Goal: Navigation & Orientation: Find specific page/section

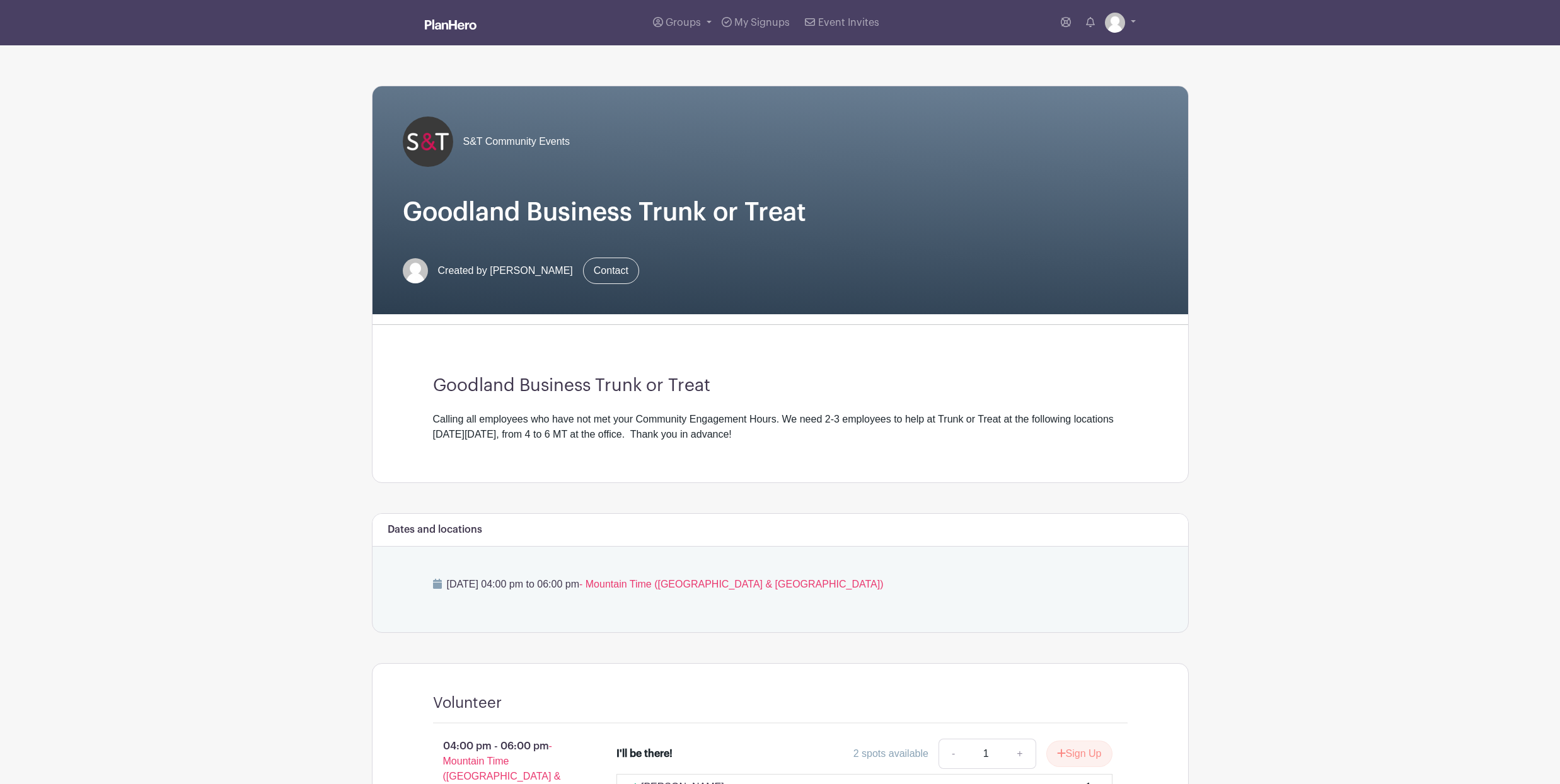
scroll to position [162, 0]
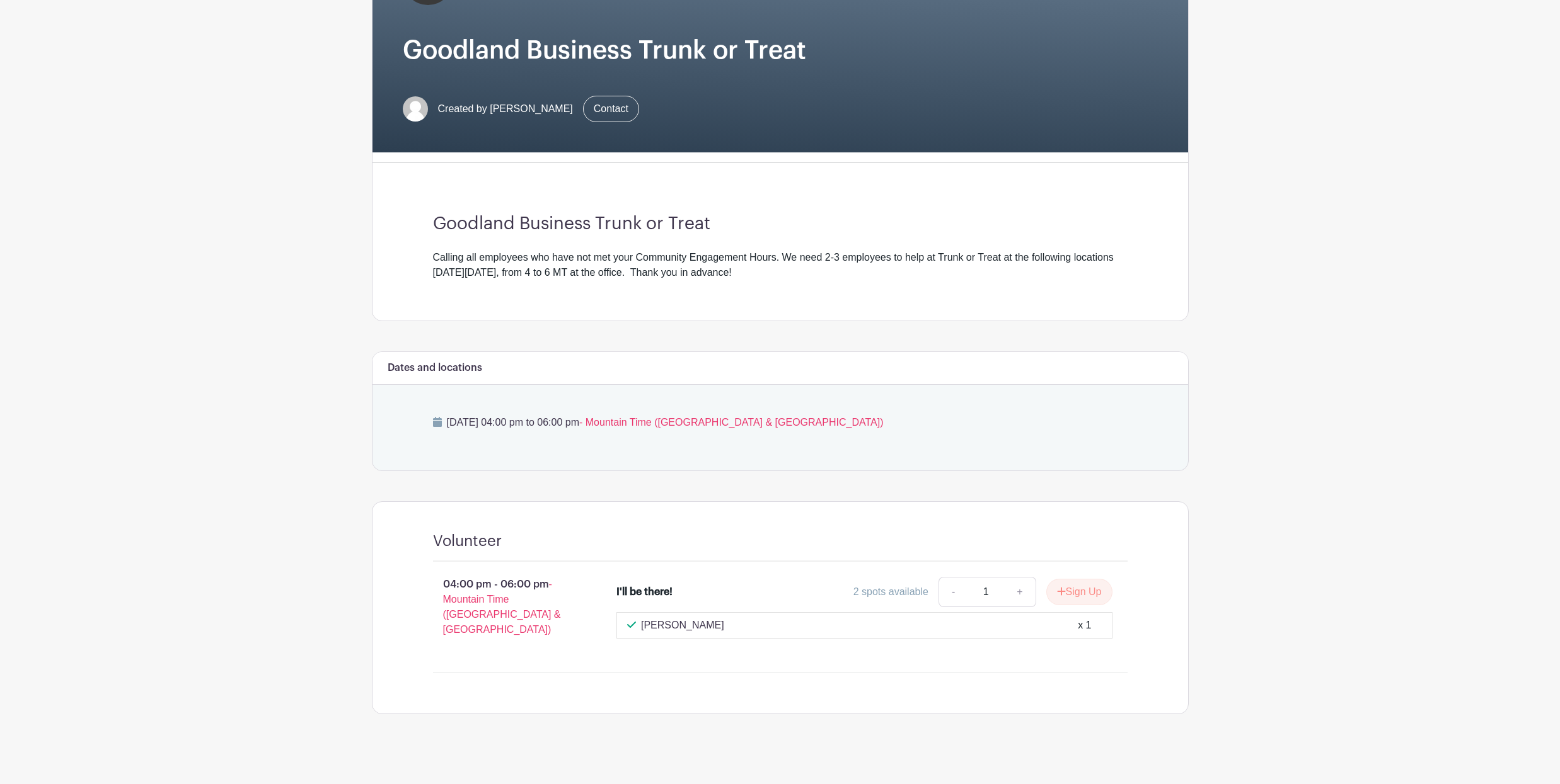
scroll to position [102, 0]
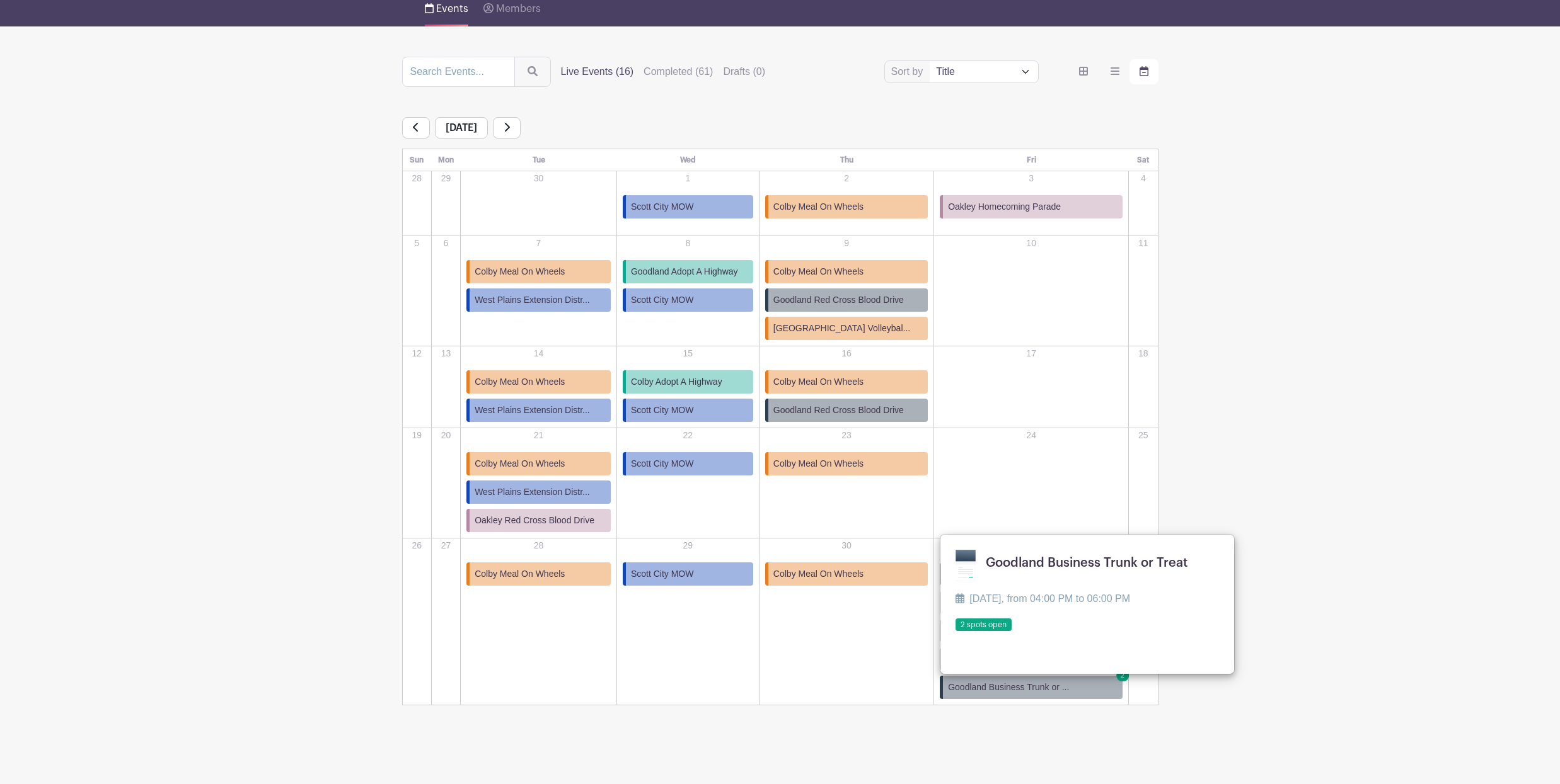
click at [716, 274] on span "Goodland Adopt A Highway" at bounding box center [685, 272] width 108 height 14
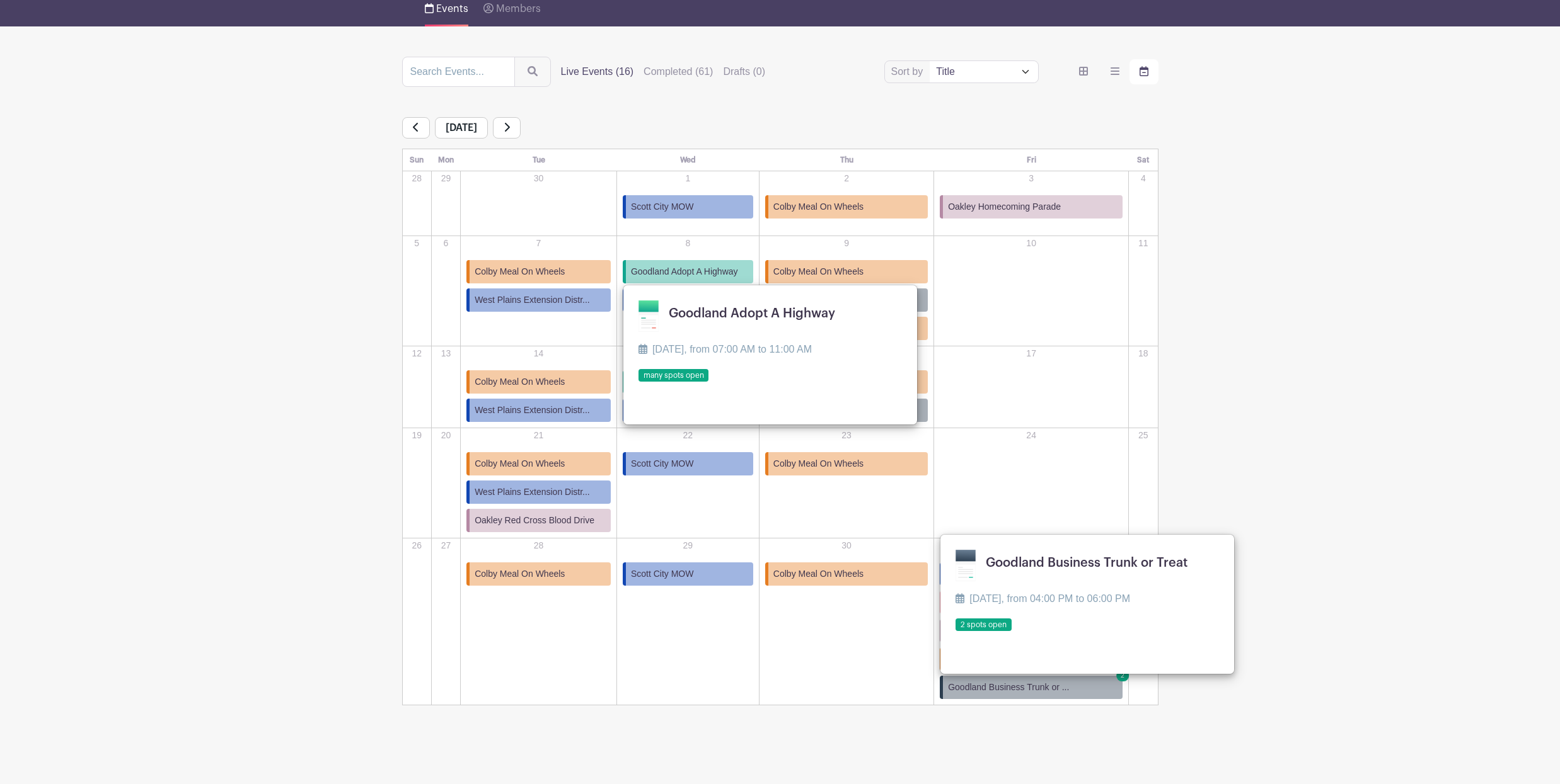
click at [639, 382] on link at bounding box center [639, 382] width 0 height 0
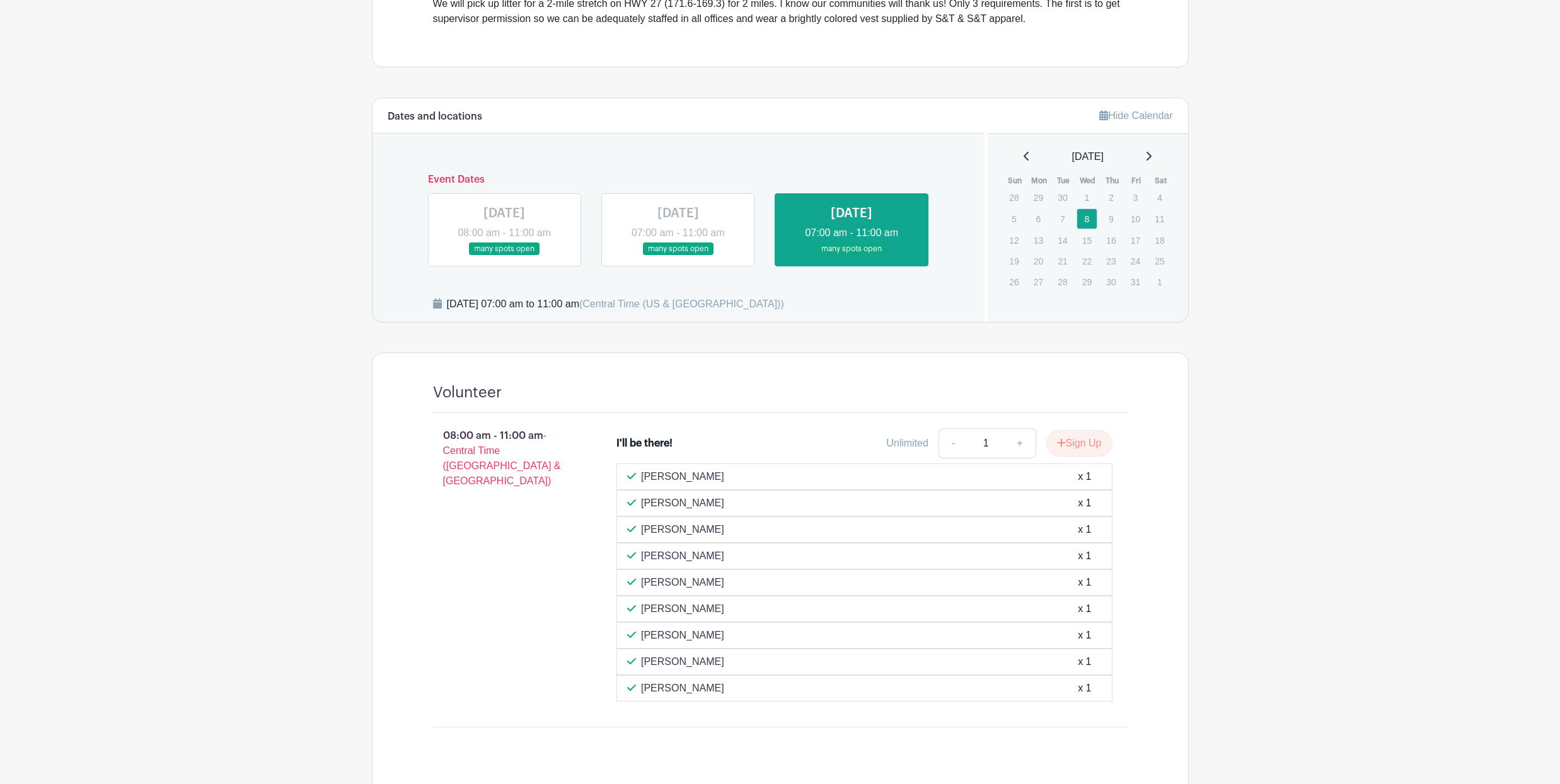
scroll to position [441, 0]
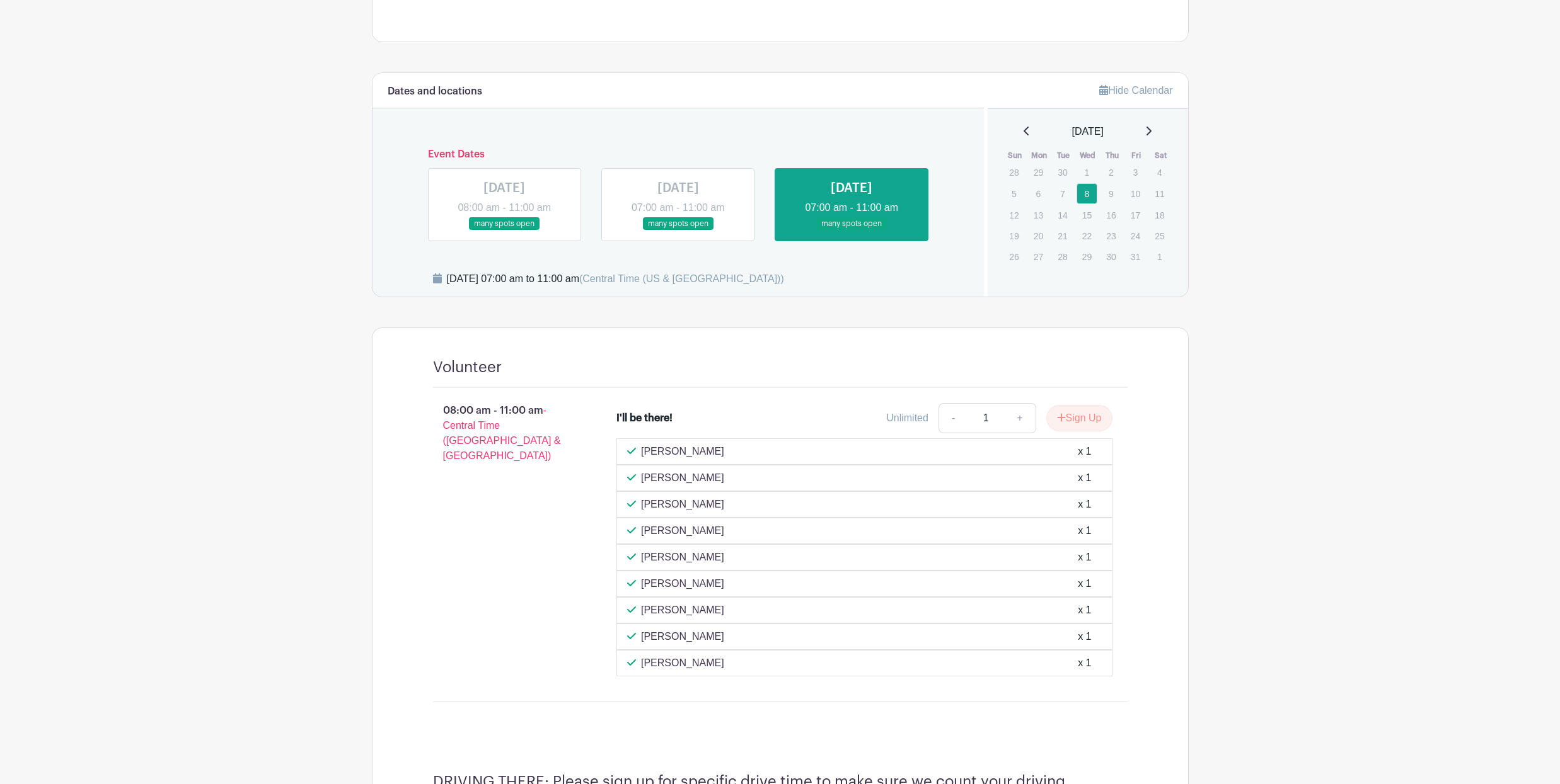
scroll to position [102, 0]
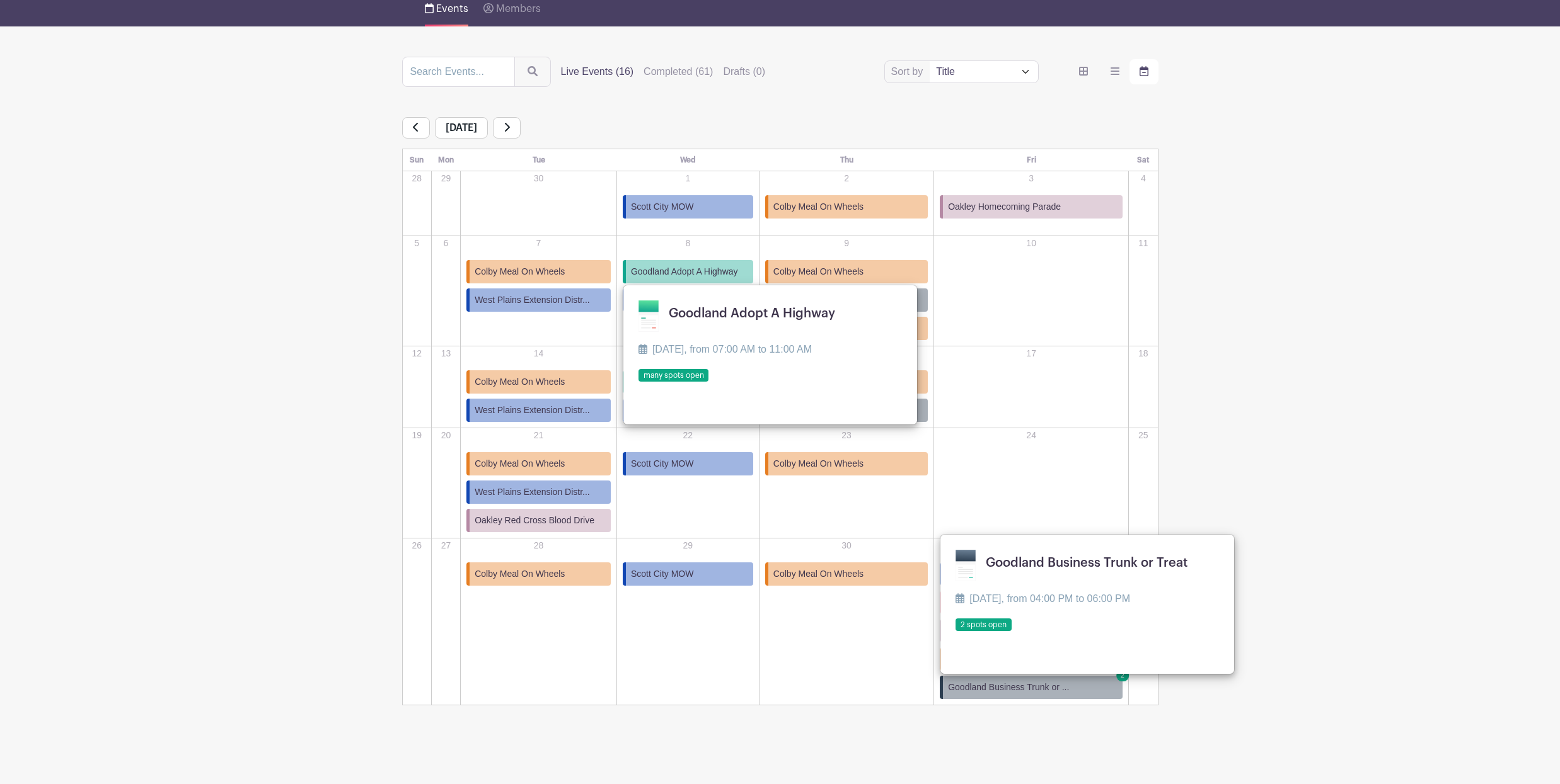
click at [1024, 204] on span "Oakley Homecoming Parade" at bounding box center [1003, 207] width 112 height 14
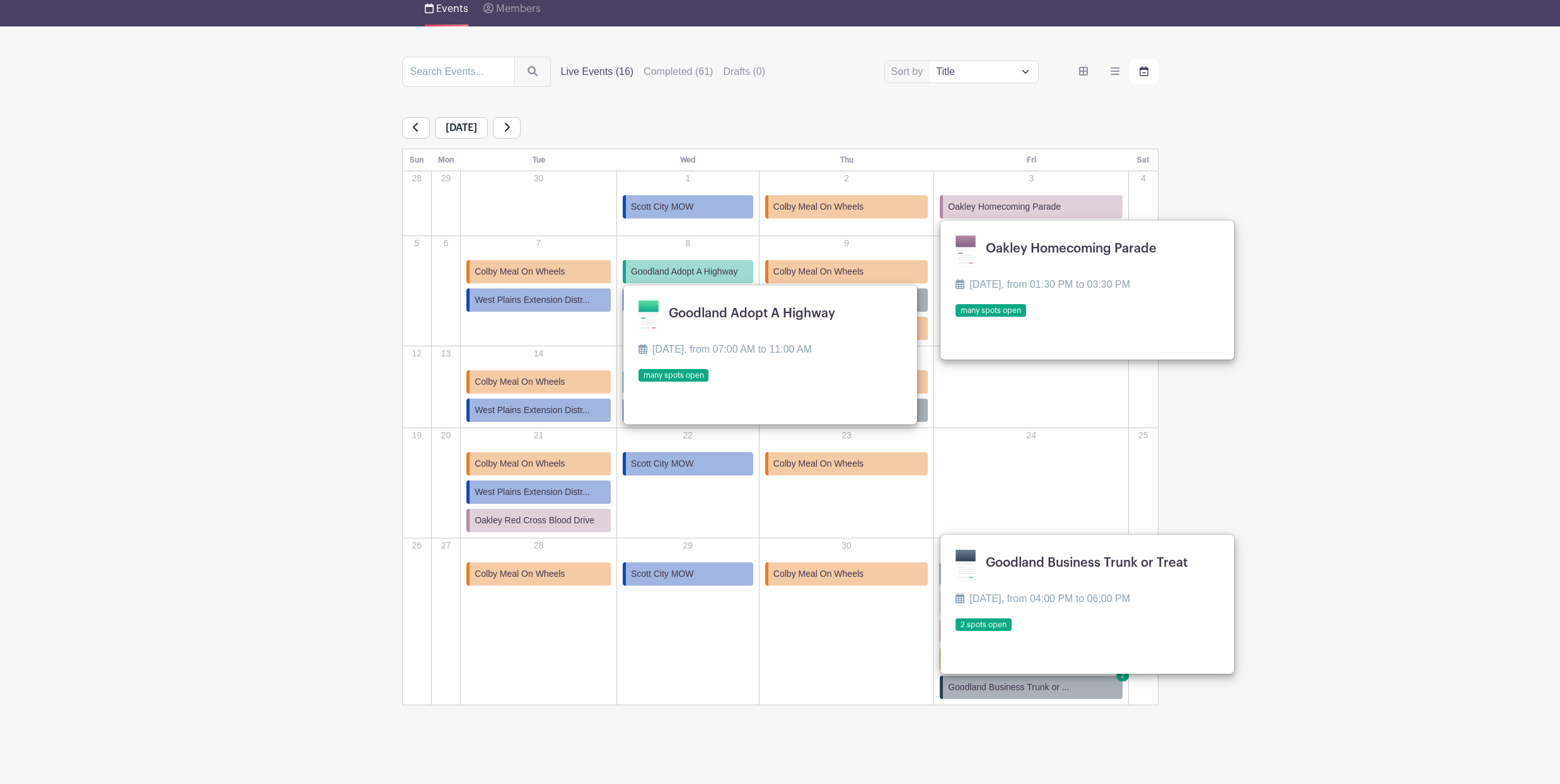
click at [956, 318] on link at bounding box center [956, 318] width 0 height 0
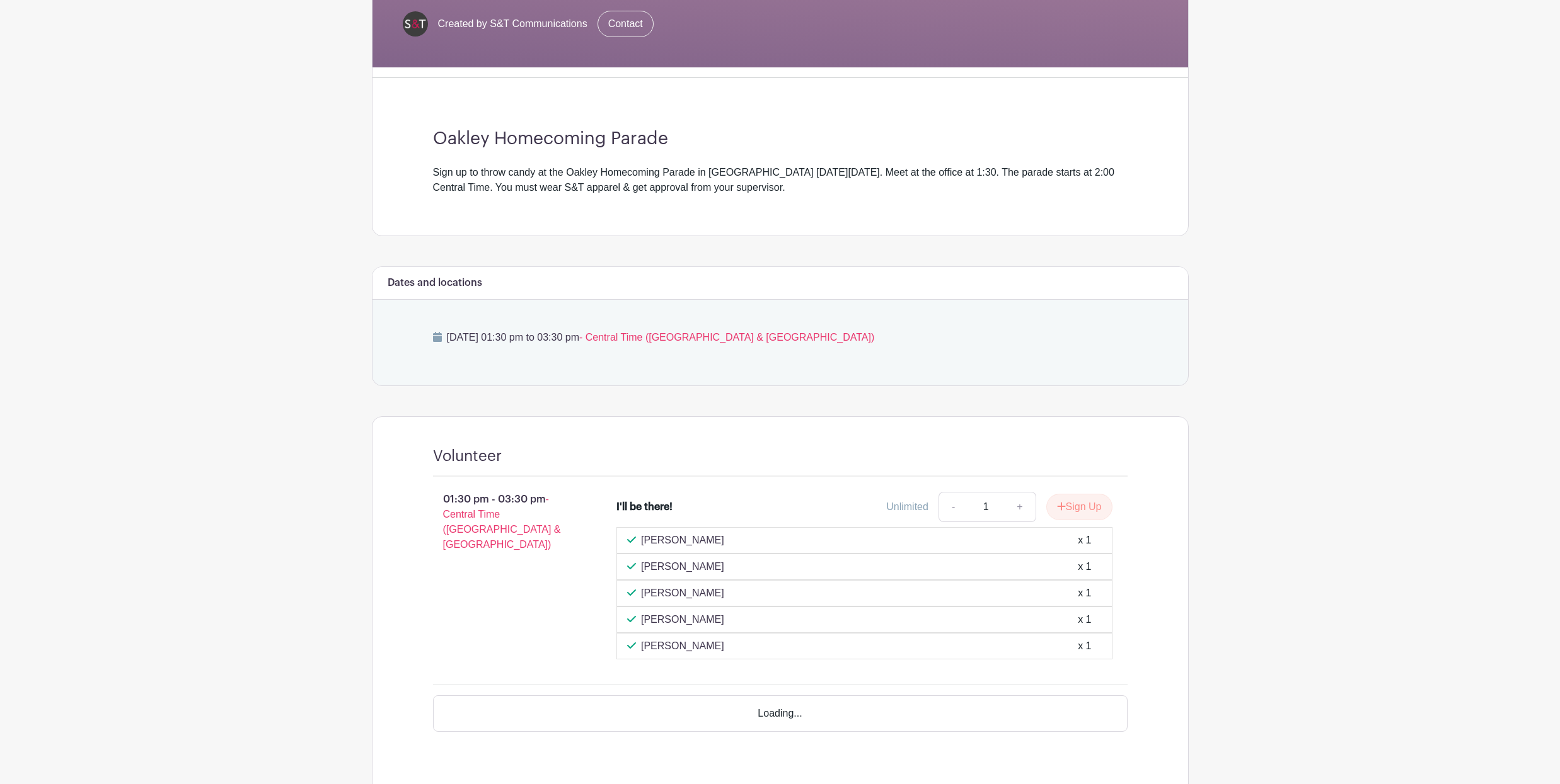
scroll to position [252, 0]
